Goal: Communication & Community: Participate in discussion

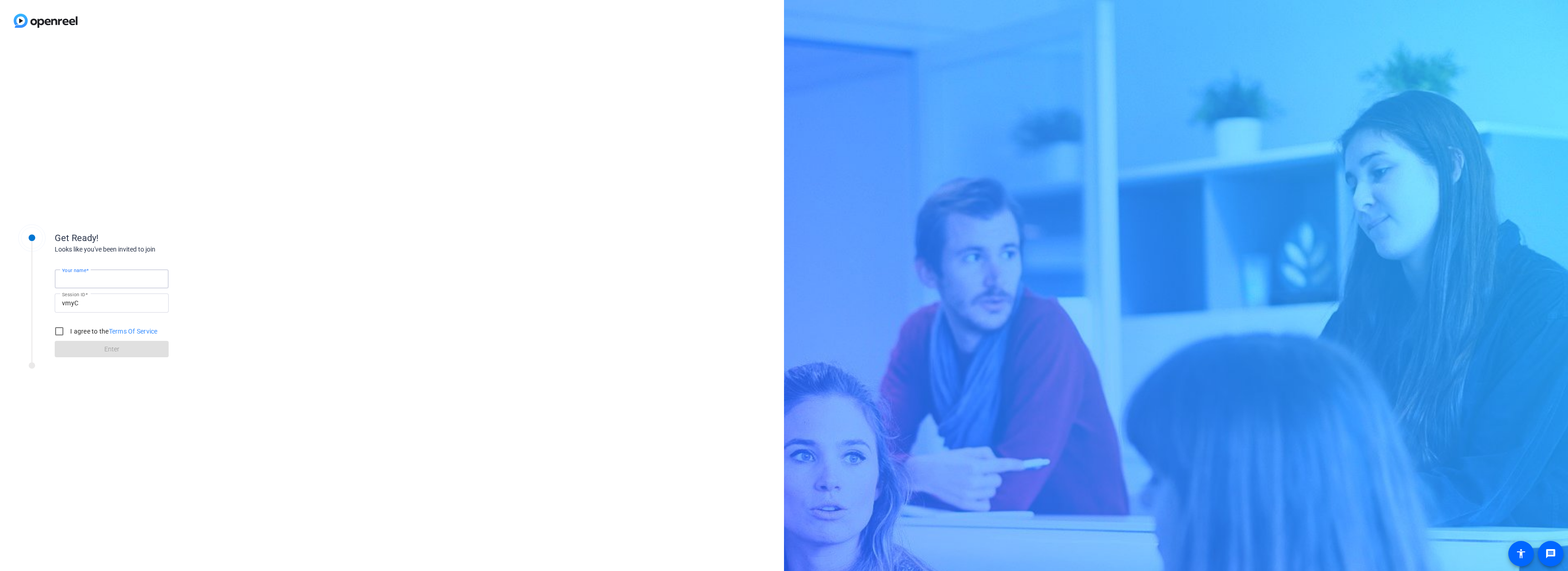
click at [105, 281] on input "Your name" at bounding box center [111, 279] width 99 height 11
type input "[PERSON_NAME]"
drag, startPoint x: 57, startPoint y: 329, endPoint x: 54, endPoint y: 333, distance: 5.0
click at [58, 329] on input "I agree to the Terms Of Service" at bounding box center [59, 331] width 18 height 18
checkbox input "true"
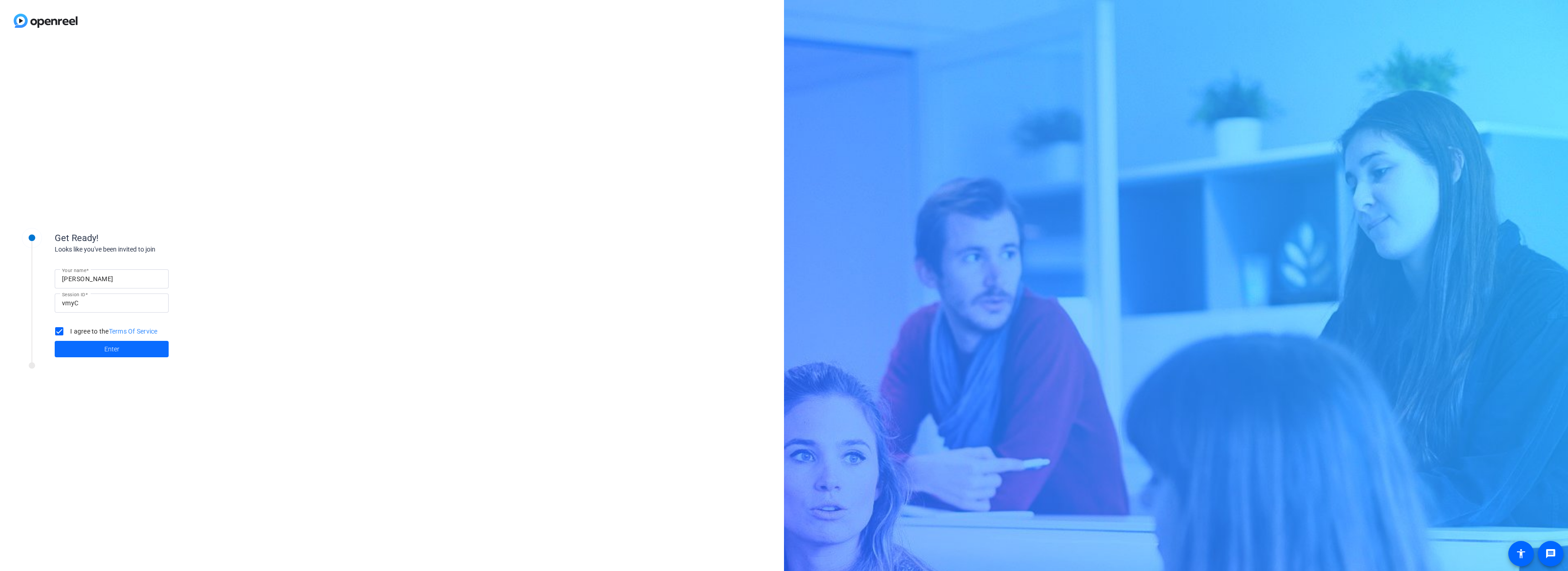
click at [88, 352] on span at bounding box center [111, 349] width 114 height 22
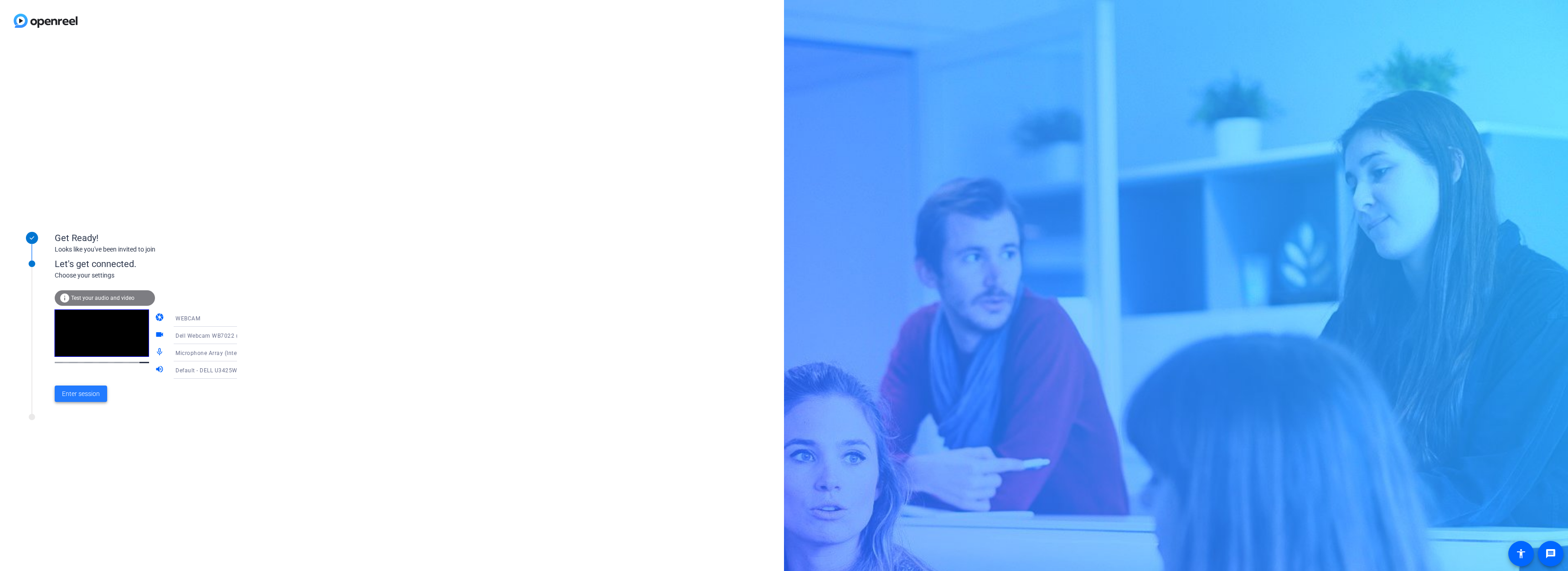
click at [76, 399] on span at bounding box center [81, 394] width 52 height 22
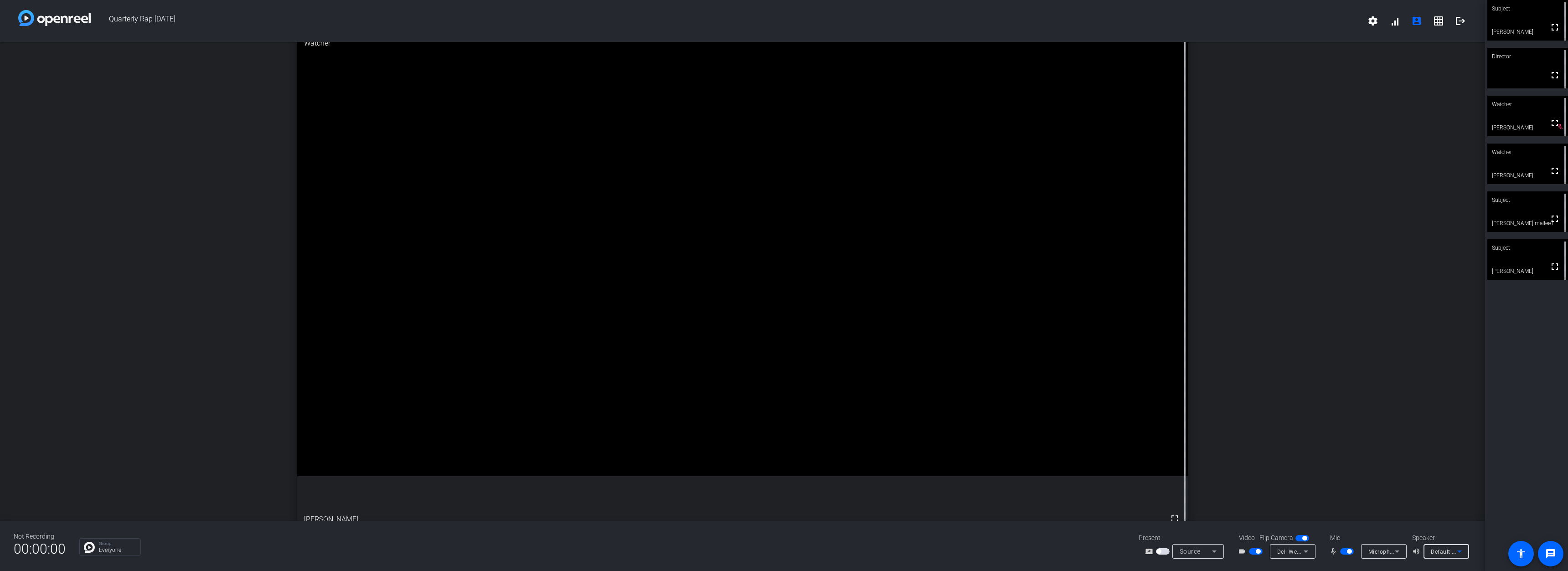
click at [1458, 549] on icon at bounding box center [1460, 552] width 11 height 11
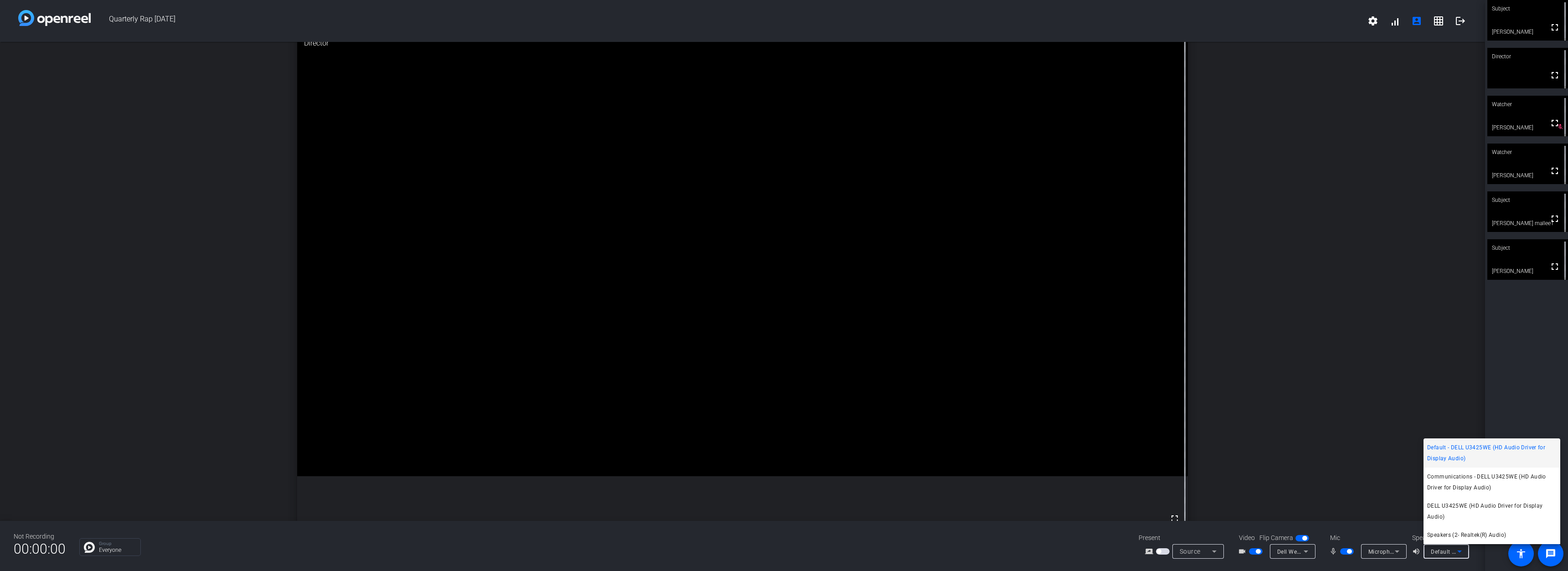
click at [1458, 549] on div at bounding box center [784, 286] width 1568 height 571
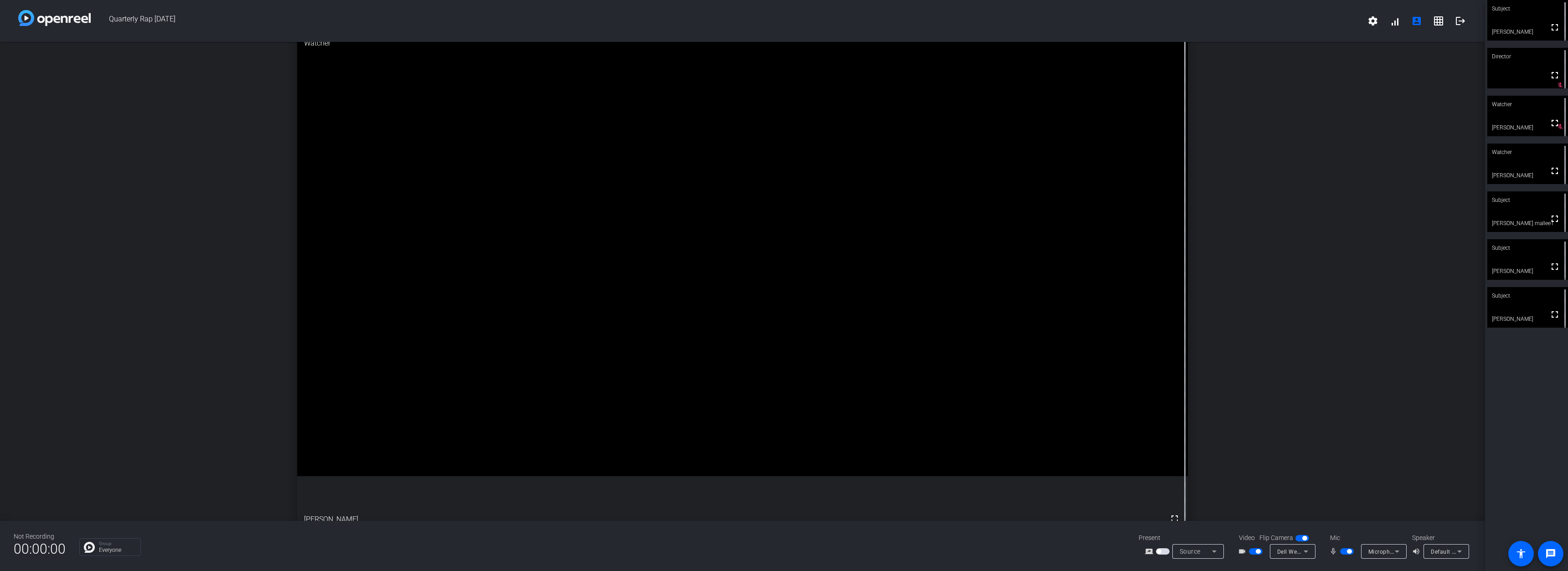
click at [1381, 552] on span "Microphone Array (Intel® Smart Sound Technology for Digital Microphones)" at bounding box center [1469, 552] width 202 height 7
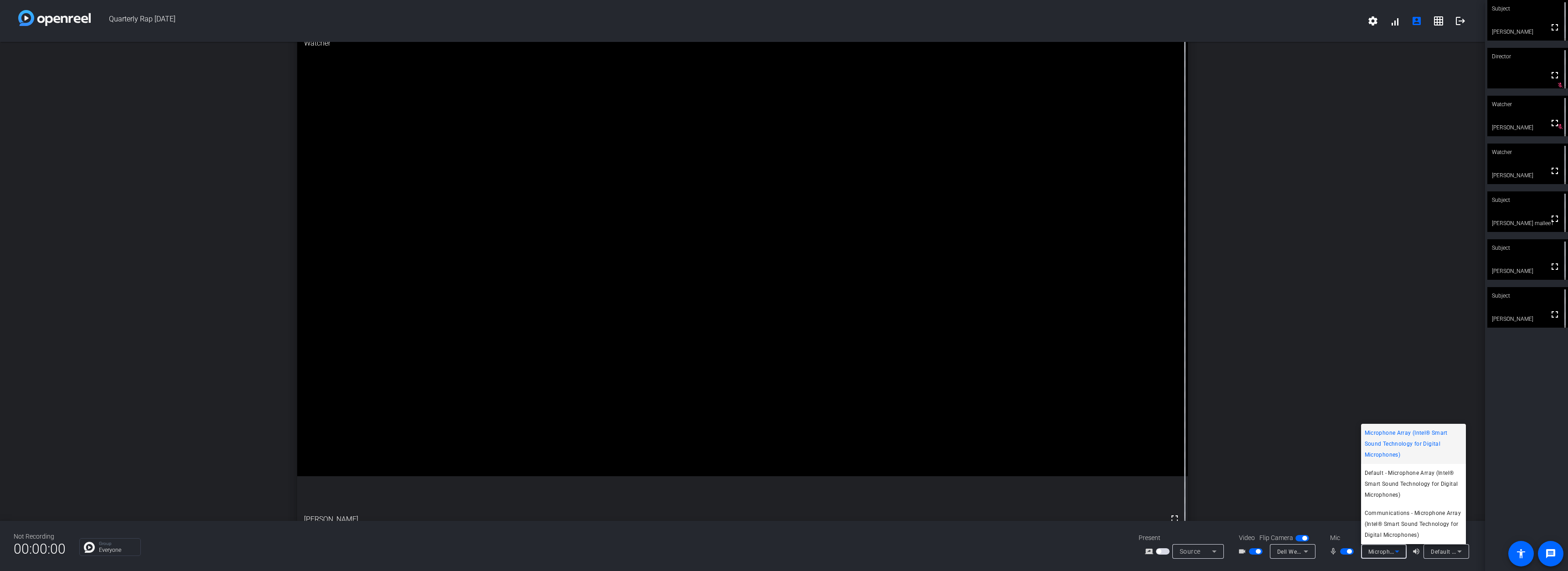
click at [1381, 552] on div at bounding box center [784, 286] width 1568 height 571
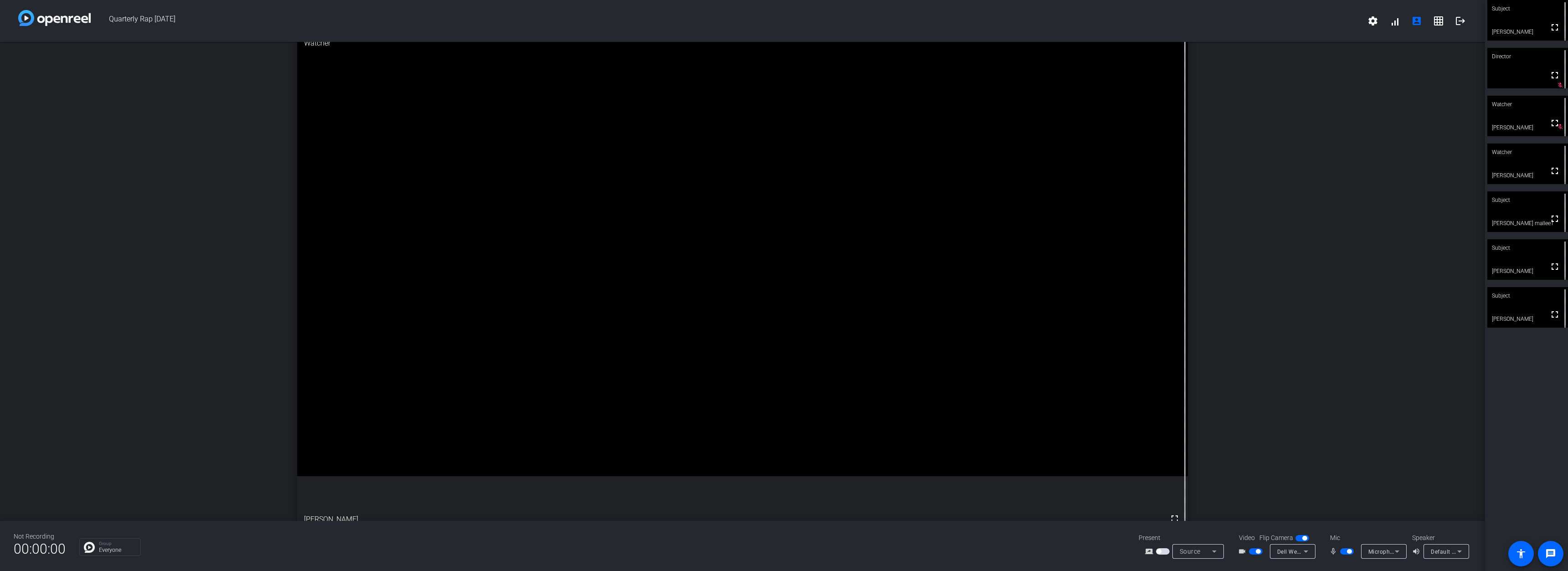
click at [1342, 552] on span "button" at bounding box center [1347, 552] width 13 height 6
click at [1433, 21] on mat-icon "grid_on" at bounding box center [1438, 21] width 11 height 11
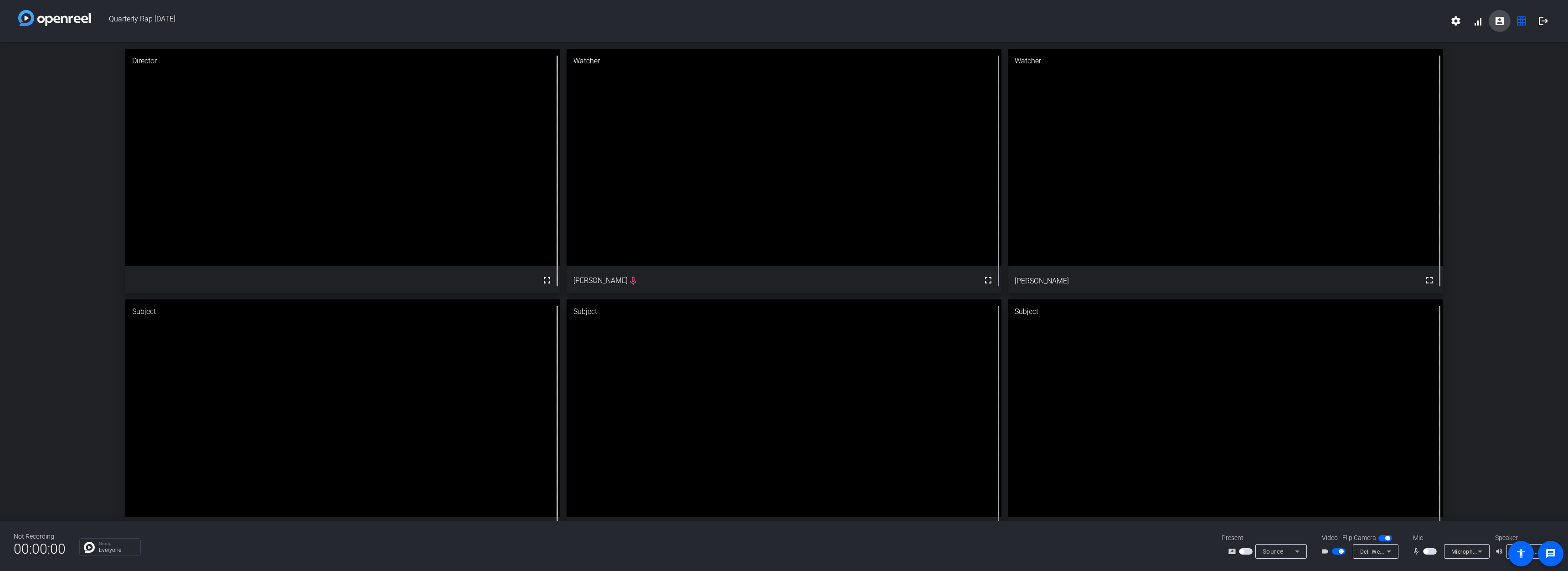
click at [1505, 17] on mat-icon "account_box" at bounding box center [1500, 21] width 11 height 11
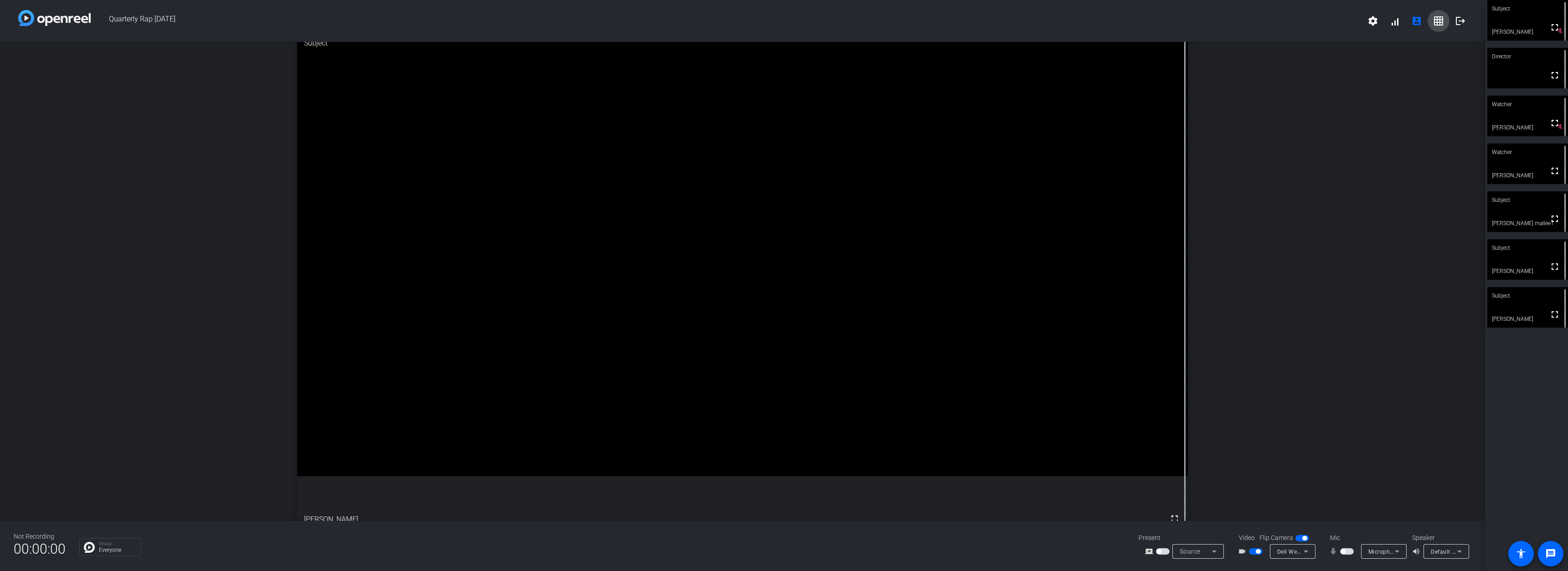
click at [1438, 19] on mat-icon "grid_on" at bounding box center [1438, 21] width 11 height 11
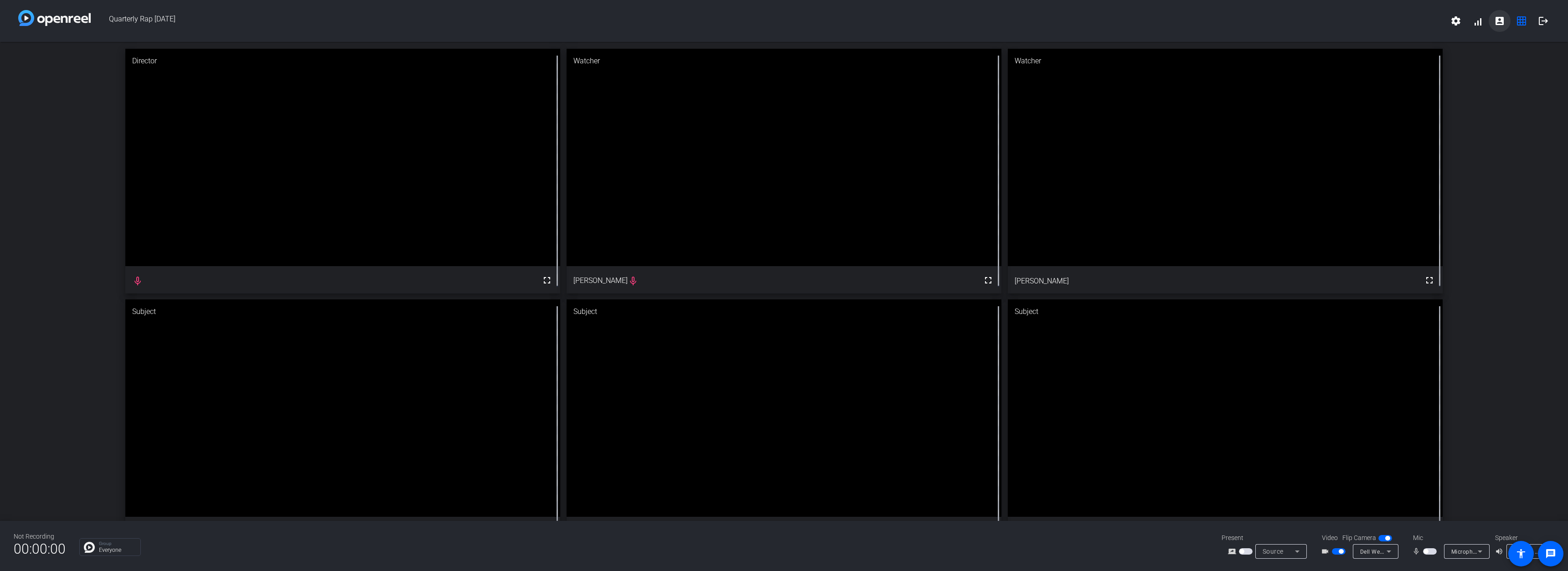
click at [1499, 22] on mat-icon "account_box" at bounding box center [1500, 21] width 11 height 11
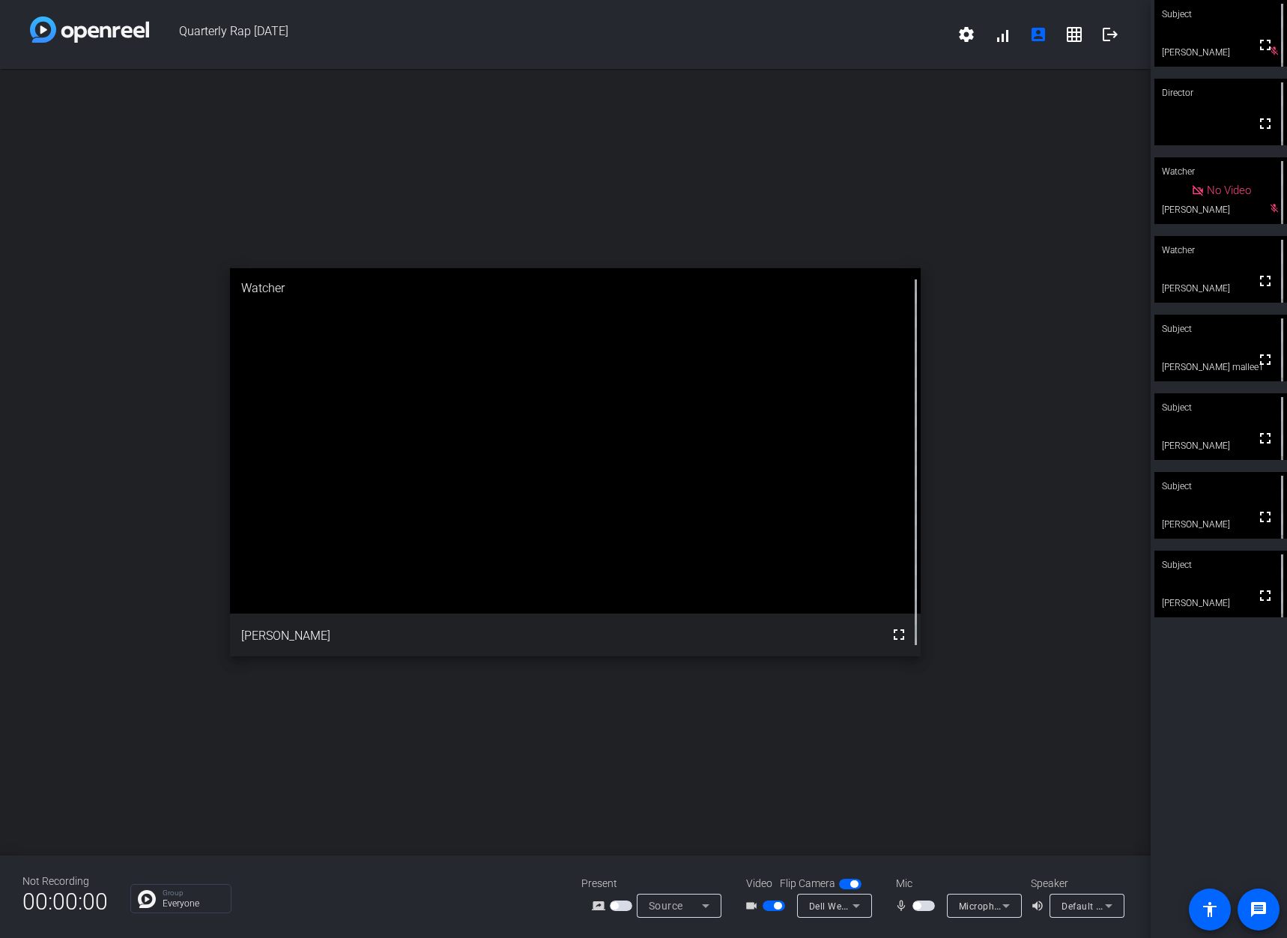
click at [767, 905] on span "button" at bounding box center [773, 905] width 22 height 10
click at [780, 905] on span "button" at bounding box center [773, 905] width 22 height 10
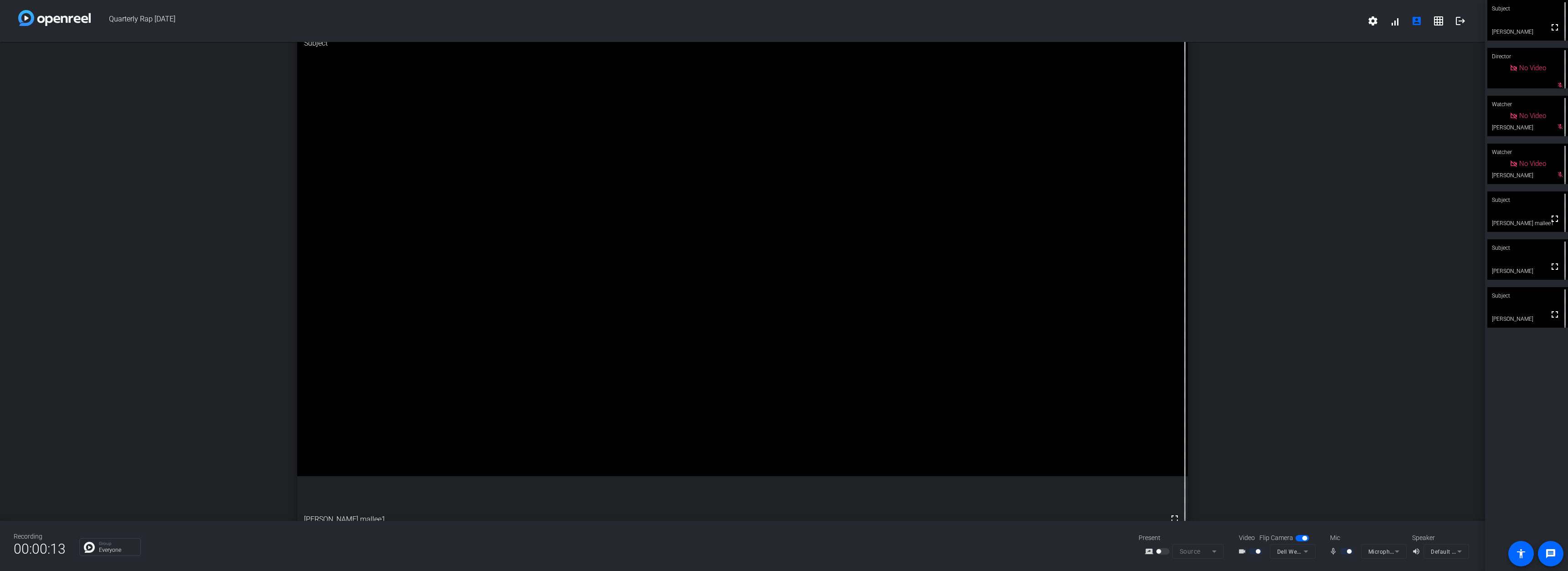
click at [768, 543] on div "Group Everyone" at bounding box center [429, 547] width 700 height 18
click at [1262, 551] on div at bounding box center [1256, 552] width 15 height 6
click at [1263, 552] on div at bounding box center [1256, 552] width 15 height 6
click at [1262, 551] on div at bounding box center [1256, 552] width 15 height 6
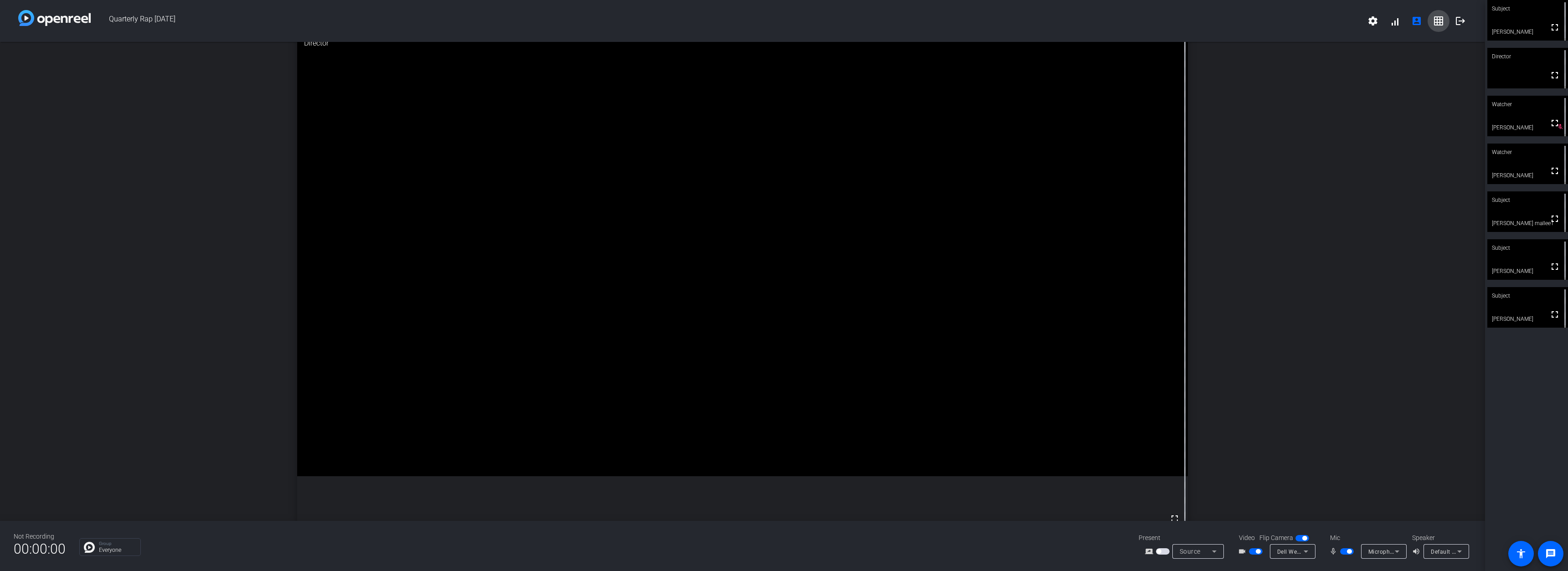
click at [1440, 25] on mat-icon "grid_on" at bounding box center [1438, 21] width 11 height 11
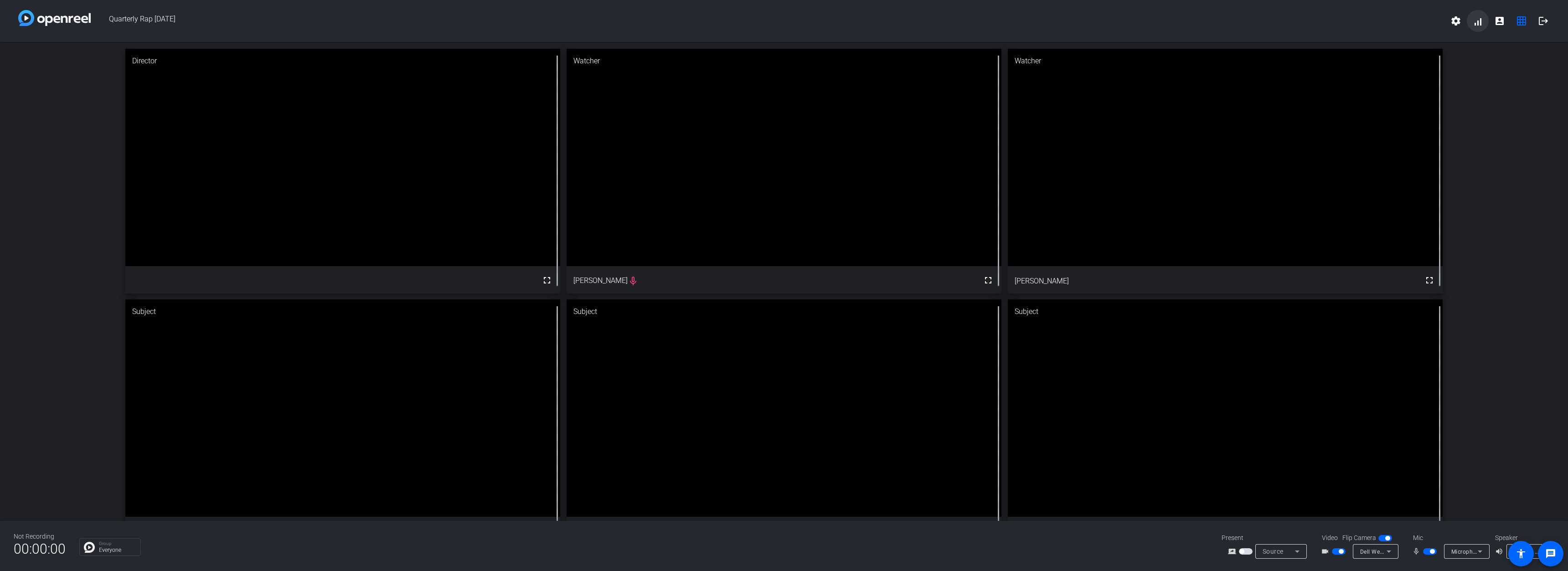
click at [1479, 24] on span at bounding box center [1478, 21] width 22 height 22
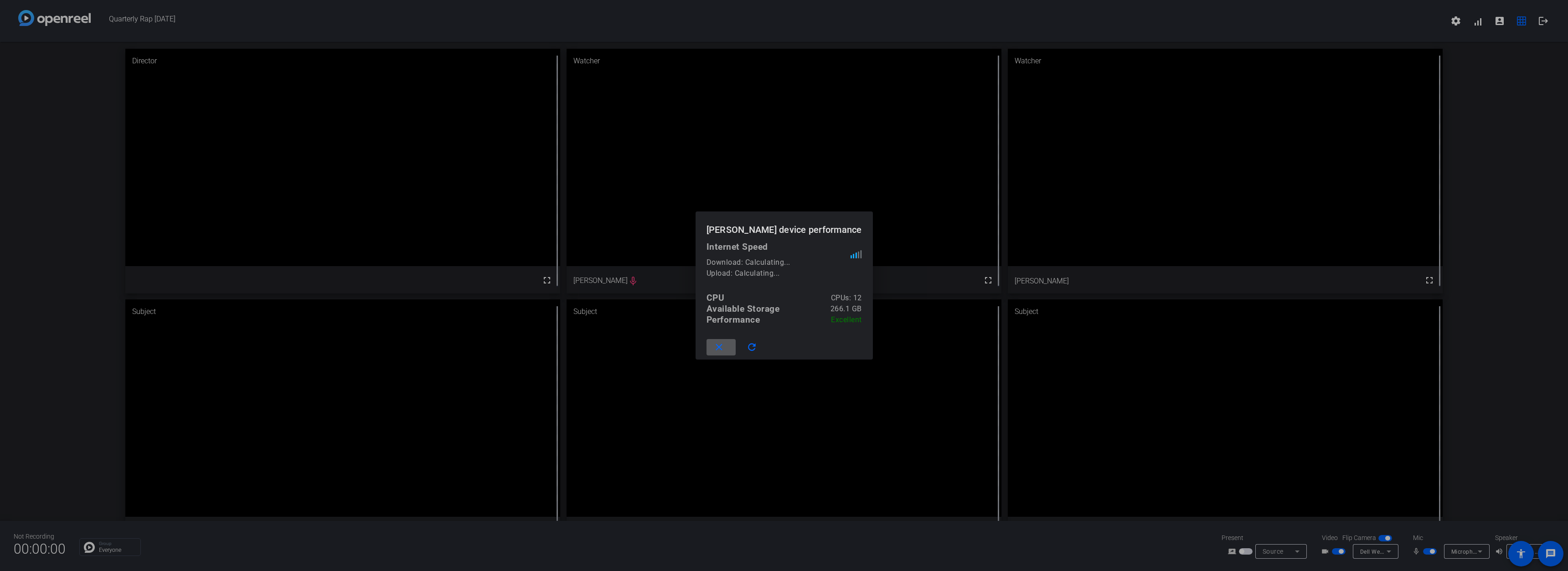
click at [1505, 115] on div at bounding box center [784, 286] width 1568 height 571
